Goal: Information Seeking & Learning: Find specific fact

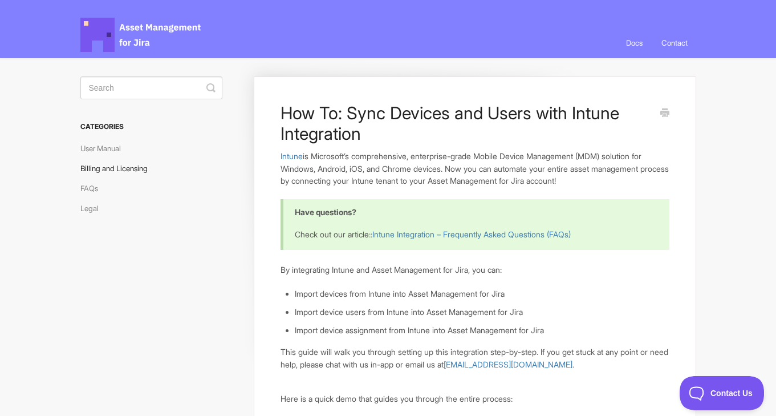
click at [125, 170] on link "Billing and Licensing" at bounding box center [118, 168] width 76 height 18
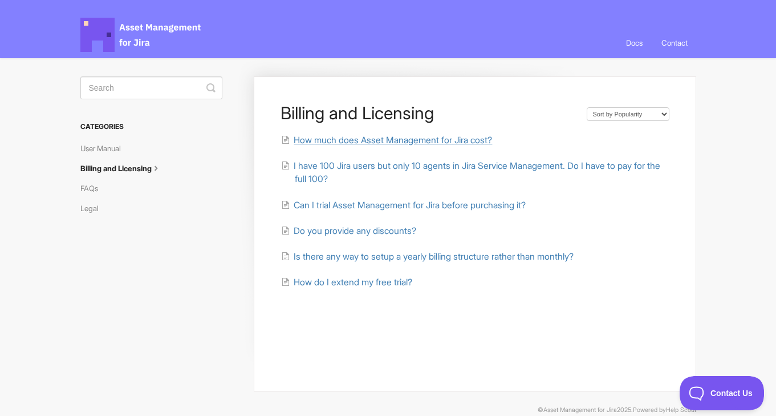
click at [475, 143] on span "How much does Asset Management for Jira cost?" at bounding box center [393, 140] width 198 height 11
